Goal: Information Seeking & Learning: Learn about a topic

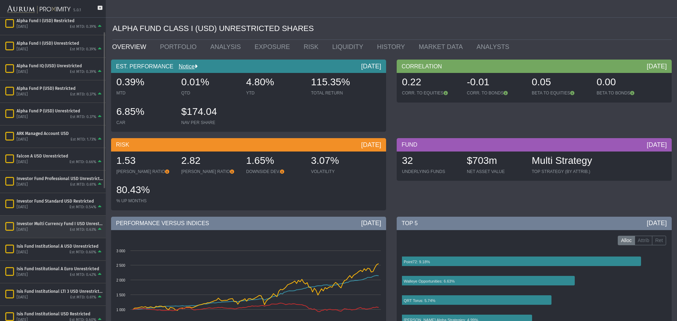
scroll to position [27, 0]
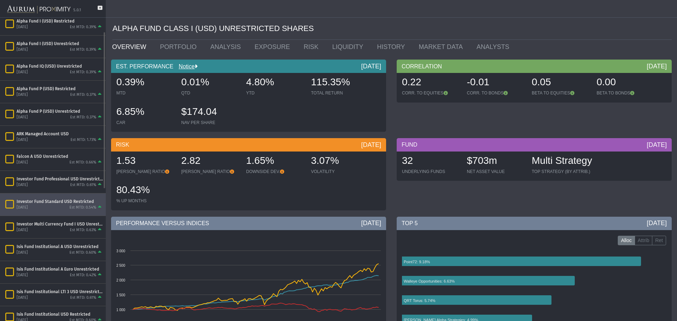
click at [58, 204] on div "Investor Fund Standard USD Restricted" at bounding box center [60, 202] width 86 height 6
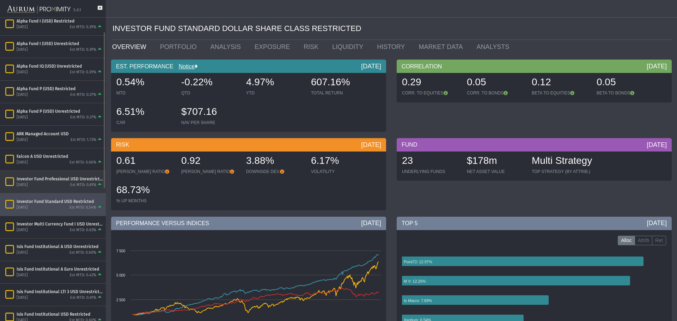
click at [76, 183] on div "Est MTD: 0.61%" at bounding box center [83, 185] width 26 height 5
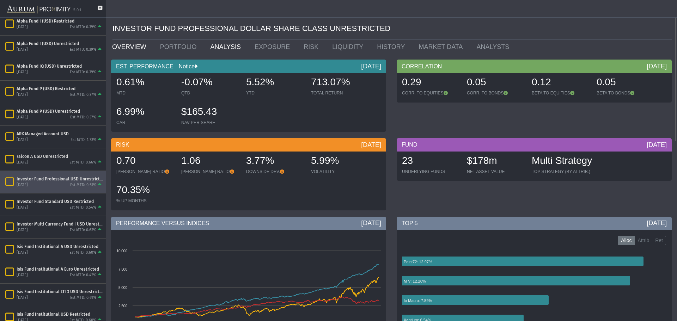
click at [228, 47] on link "ANALYSIS" at bounding box center [227, 47] width 44 height 14
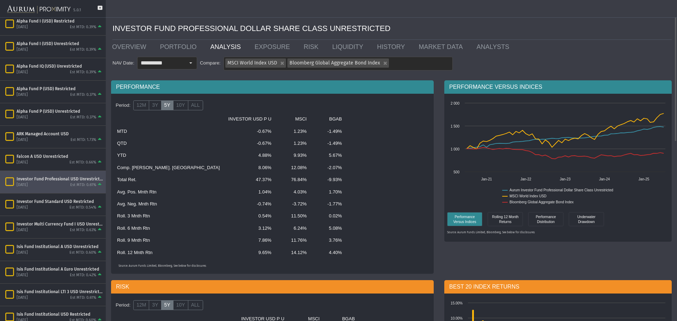
click at [224, 171] on td "8.06%" at bounding box center [250, 168] width 52 height 12
